Goal: Task Accomplishment & Management: Manage account settings

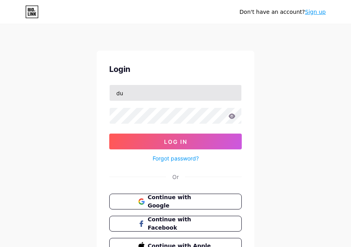
type input "d"
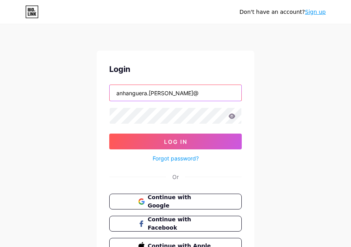
drag, startPoint x: 173, startPoint y: 95, endPoint x: 148, endPoint y: 93, distance: 25.4
click at [148, 93] on input "anhanguera.[PERSON_NAME]@" at bounding box center [176, 93] width 132 height 16
type input "anhanguera_duque1"
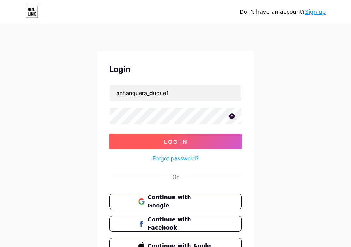
click at [136, 140] on button "Log In" at bounding box center [175, 141] width 133 height 16
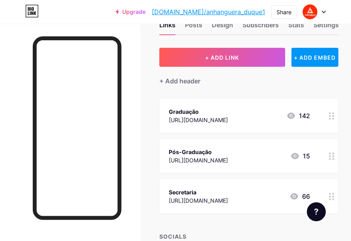
scroll to position [79, 0]
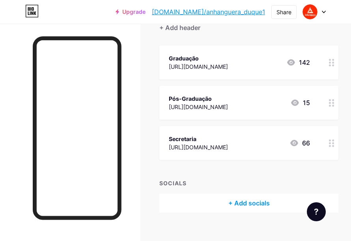
click at [184, 60] on div "Graduação" at bounding box center [198, 58] width 59 height 8
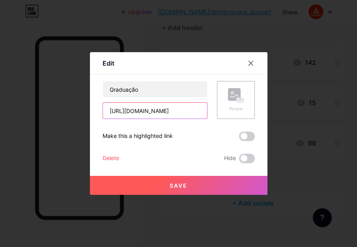
click at [157, 107] on input "[URL][DOMAIN_NAME]" at bounding box center [155, 111] width 104 height 16
drag, startPoint x: 129, startPoint y: 110, endPoint x: 204, endPoint y: 122, distance: 76.7
click at [204, 122] on div "Graduação [URL][DOMAIN_NAME] Picture Make this a highlighted link Delete Hide S…" at bounding box center [179, 122] width 152 height 82
paste input "67437289"
type input "[URL][DOMAIN_NAME]"
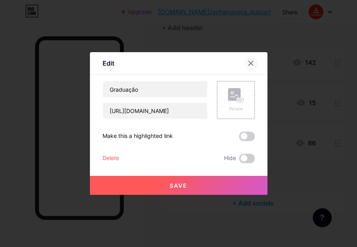
click at [249, 62] on icon at bounding box center [251, 63] width 6 height 6
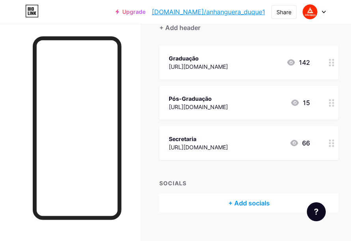
click at [335, 103] on icon at bounding box center [332, 102] width 6 height 7
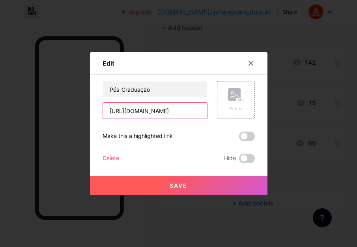
drag, startPoint x: 129, startPoint y: 110, endPoint x: 198, endPoint y: 120, distance: 70.6
click at [198, 120] on div "Pós-Graduação [URL][DOMAIN_NAME] Picture Make this a highlighted link Delete Hi…" at bounding box center [179, 122] width 152 height 82
paste input "67437289"
type input "[URL][DOMAIN_NAME]"
click at [252, 62] on icon at bounding box center [251, 63] width 4 height 4
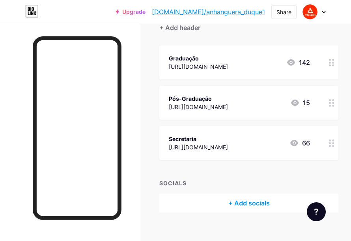
scroll to position [90, 0]
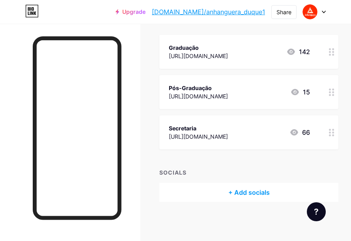
click at [336, 137] on div at bounding box center [331, 132] width 13 height 34
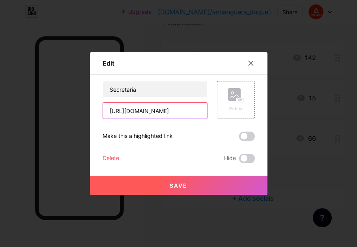
drag, startPoint x: 129, startPoint y: 111, endPoint x: 197, endPoint y: 118, distance: 68.6
click at [196, 118] on input "[URL][DOMAIN_NAME]" at bounding box center [155, 111] width 104 height 16
paste input "7437289"
type input "[URL][DOMAIN_NAME]"
click at [254, 67] on div at bounding box center [251, 63] width 14 height 14
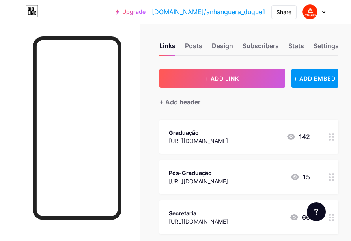
scroll to position [0, 0]
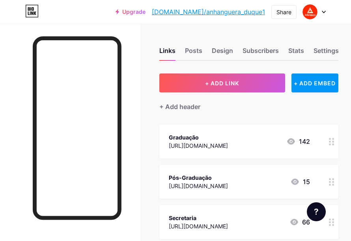
click at [257, 104] on div "+ Add header" at bounding box center [248, 101] width 179 height 19
click at [146, 46] on div "Links Posts Design Subscribers Stats Settings + ADD LINK + ADD EMBED + Add head…" at bounding box center [175, 177] width 351 height 307
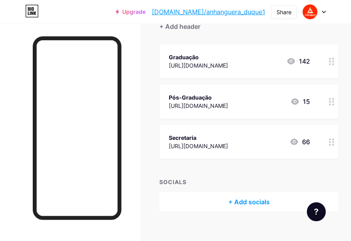
scroll to position [90, 0]
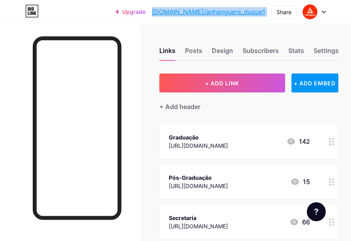
drag, startPoint x: 179, startPoint y: 9, endPoint x: 273, endPoint y: 19, distance: 94.8
click at [273, 19] on div "Upgrade [DOMAIN_NAME]/anhang... [DOMAIN_NAME]/anhanguera_duque1 Share Switch ac…" at bounding box center [175, 12] width 351 height 24
copy div "[DOMAIN_NAME]/anhanguera_duque1 Share Switch accounts [GEOGRAPHIC_DATA] [DOMAIN…"
click at [236, 18] on div "Upgrade [DOMAIN_NAME]/anhang... [DOMAIN_NAME]/anhanguera_duque1" at bounding box center [191, 12] width 150 height 14
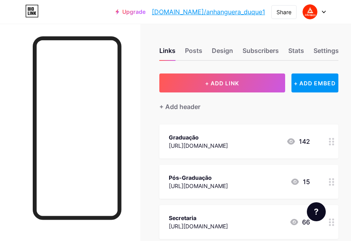
click at [238, 10] on link "[DOMAIN_NAME]/anhanguera_duque1" at bounding box center [208, 11] width 113 height 9
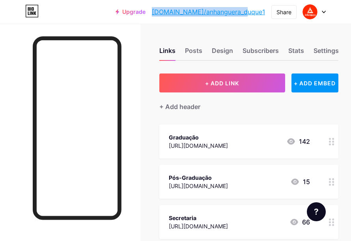
drag, startPoint x: 179, startPoint y: 11, endPoint x: 264, endPoint y: 22, distance: 85.9
click at [264, 22] on div "Upgrade bio.link/anhang... bio.link/anhanguera_duque1 Share Switch accounts Uni…" at bounding box center [175, 12] width 351 height 24
copy link "[DOMAIN_NAME]/anhanguera_duque1"
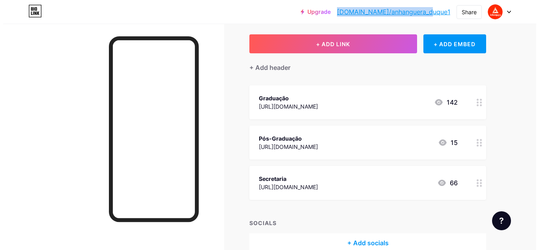
scroll to position [39, 0]
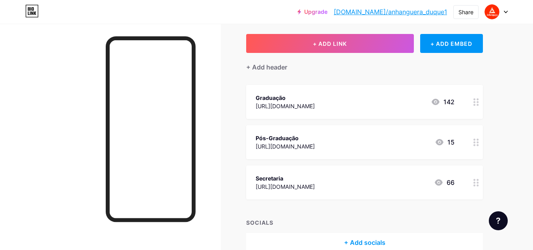
click at [351, 105] on div at bounding box center [475, 102] width 13 height 34
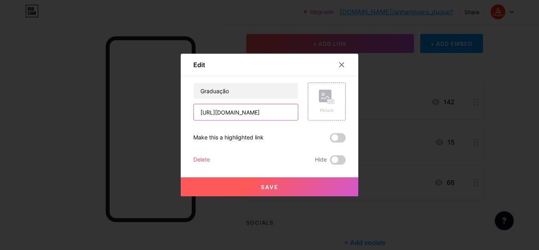
drag, startPoint x: 239, startPoint y: 110, endPoint x: 285, endPoint y: 114, distance: 46.3
click at [285, 114] on input "[URL][DOMAIN_NAME]" at bounding box center [246, 112] width 104 height 16
click at [240, 110] on input "[URL][DOMAIN_NAME]" at bounding box center [246, 112] width 104 height 16
drag, startPoint x: 220, startPoint y: 114, endPoint x: 287, endPoint y: 114, distance: 67.5
click at [288, 114] on input "[URL][DOMAIN_NAME]" at bounding box center [246, 112] width 104 height 16
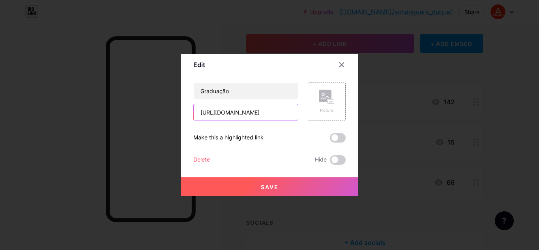
paste input "[DOMAIN_NAME]/anhanguera_duque1"
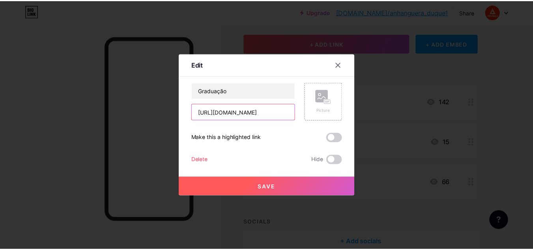
scroll to position [0, 0]
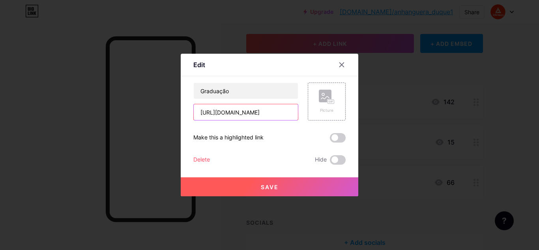
type input "[URL][DOMAIN_NAME]"
click at [351, 75] on div at bounding box center [269, 125] width 539 height 250
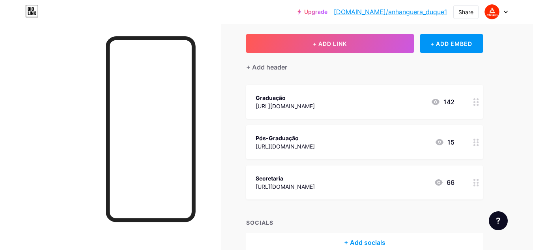
click at [351, 105] on div at bounding box center [475, 102] width 13 height 34
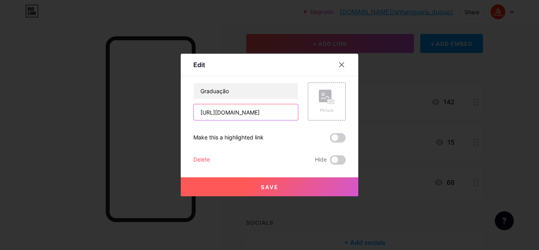
drag, startPoint x: 286, startPoint y: 110, endPoint x: 217, endPoint y: 112, distance: 69.1
click at [219, 111] on input "[URL][DOMAIN_NAME]" at bounding box center [246, 112] width 104 height 16
paste input "67437289"
type input "[URL][DOMAIN_NAME]"
click at [262, 186] on span "Save" at bounding box center [270, 186] width 18 height 7
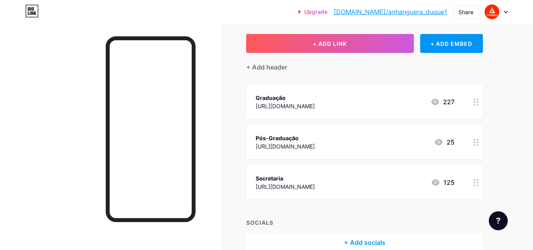
click at [351, 140] on div at bounding box center [475, 142] width 13 height 34
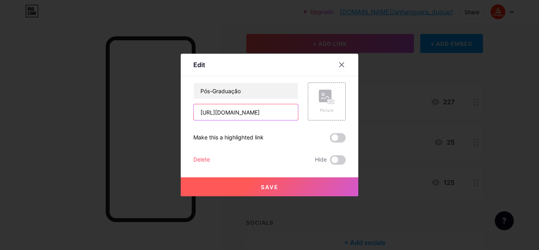
click at [286, 112] on input "[URL][DOMAIN_NAME]" at bounding box center [246, 112] width 104 height 16
drag, startPoint x: 276, startPoint y: 114, endPoint x: 223, endPoint y: 109, distance: 52.7
click at [223, 109] on input "[URL][DOMAIN_NAME]" at bounding box center [246, 112] width 104 height 16
drag, startPoint x: 287, startPoint y: 112, endPoint x: 221, endPoint y: 110, distance: 65.9
click at [221, 110] on input "[URL][DOMAIN_NAME]" at bounding box center [246, 112] width 104 height 16
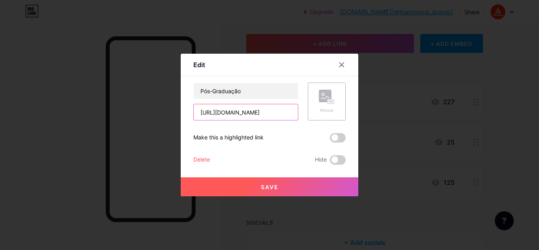
paste input "67437289"
type input "[URL][DOMAIN_NAME]"
click at [238, 183] on button "Save" at bounding box center [270, 186] width 178 height 19
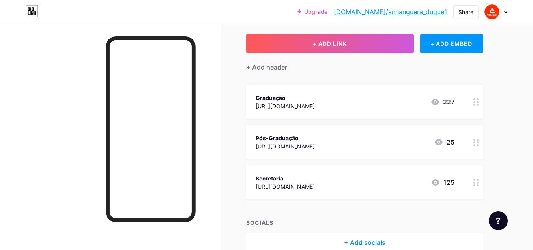
click at [351, 184] on icon at bounding box center [476, 182] width 6 height 7
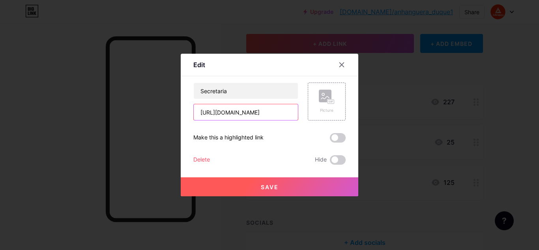
drag, startPoint x: 279, startPoint y: 115, endPoint x: 219, endPoint y: 113, distance: 59.2
click at [219, 113] on input "[URL][DOMAIN_NAME]" at bounding box center [246, 112] width 104 height 16
paste input "7437289"
type input "[URL][DOMAIN_NAME]"
click at [288, 190] on button "Save" at bounding box center [270, 186] width 178 height 19
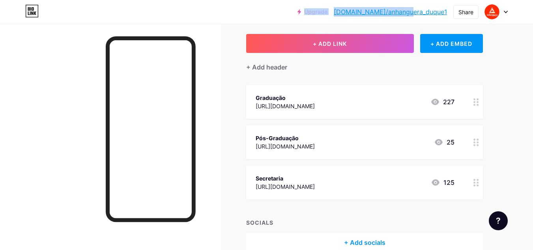
drag, startPoint x: 359, startPoint y: 12, endPoint x: 430, endPoint y: 13, distance: 71.0
click at [351, 13] on div "Upgrade bio.link/anhang... bio.link/anhanguera_duque1" at bounding box center [372, 12] width 150 height 14
click at [351, 19] on div "Upgrade bio.link/anhang... bio.link/anhanguera_duque1" at bounding box center [372, 12] width 150 height 14
drag, startPoint x: 451, startPoint y: 16, endPoint x: 365, endPoint y: 15, distance: 86.0
click at [351, 15] on div "Upgrade bio.link/anhang... bio.link/anhanguera_duque1 Share Switch accounts Uni…" at bounding box center [402, 12] width 210 height 14
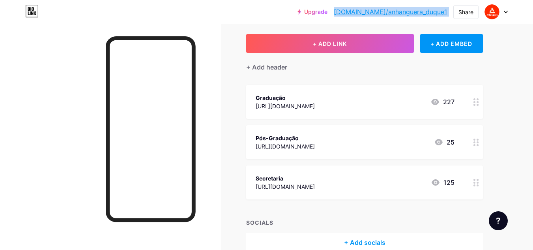
copy div "bio.link/anhanguera_duque1 Share Switch accounts Universidade Anhanguera bio.li…"
